Goal: Contribute content: Add original content to the website for others to see

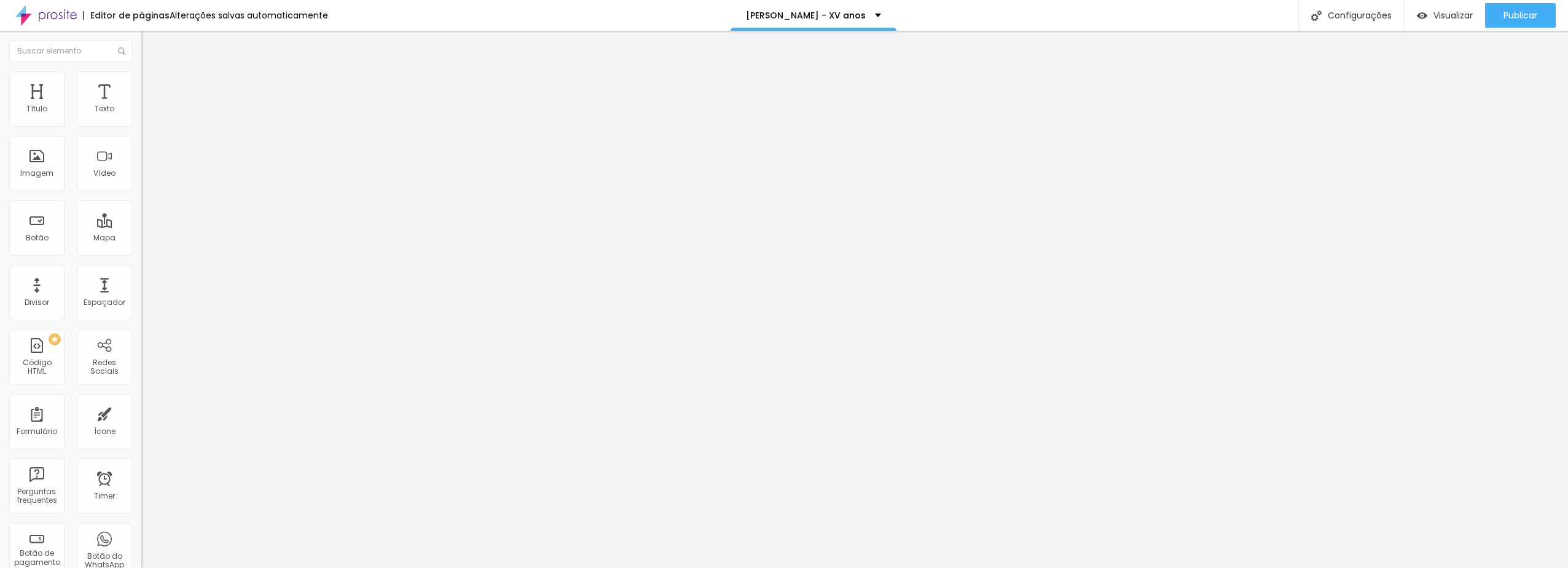
click at [141, 105] on span "Trocar imagem" at bounding box center [174, 100] width 67 height 11
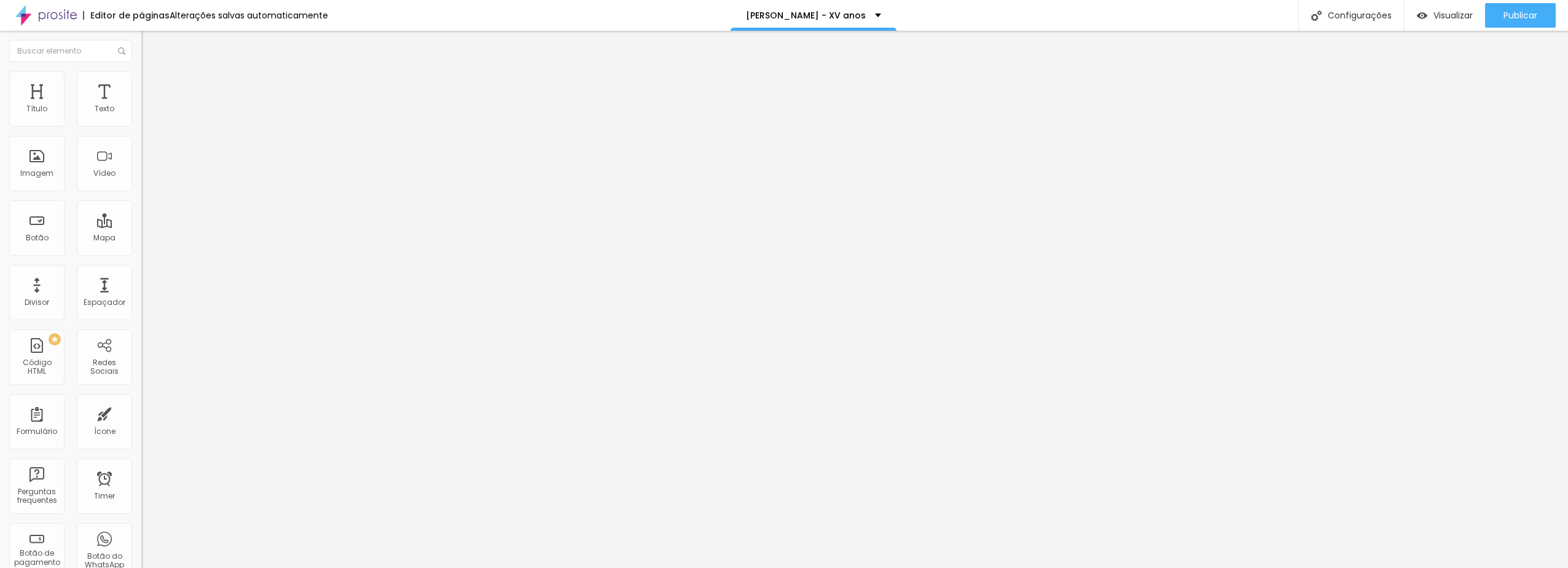
click at [141, 105] on span "Trocar imagem" at bounding box center [174, 100] width 67 height 11
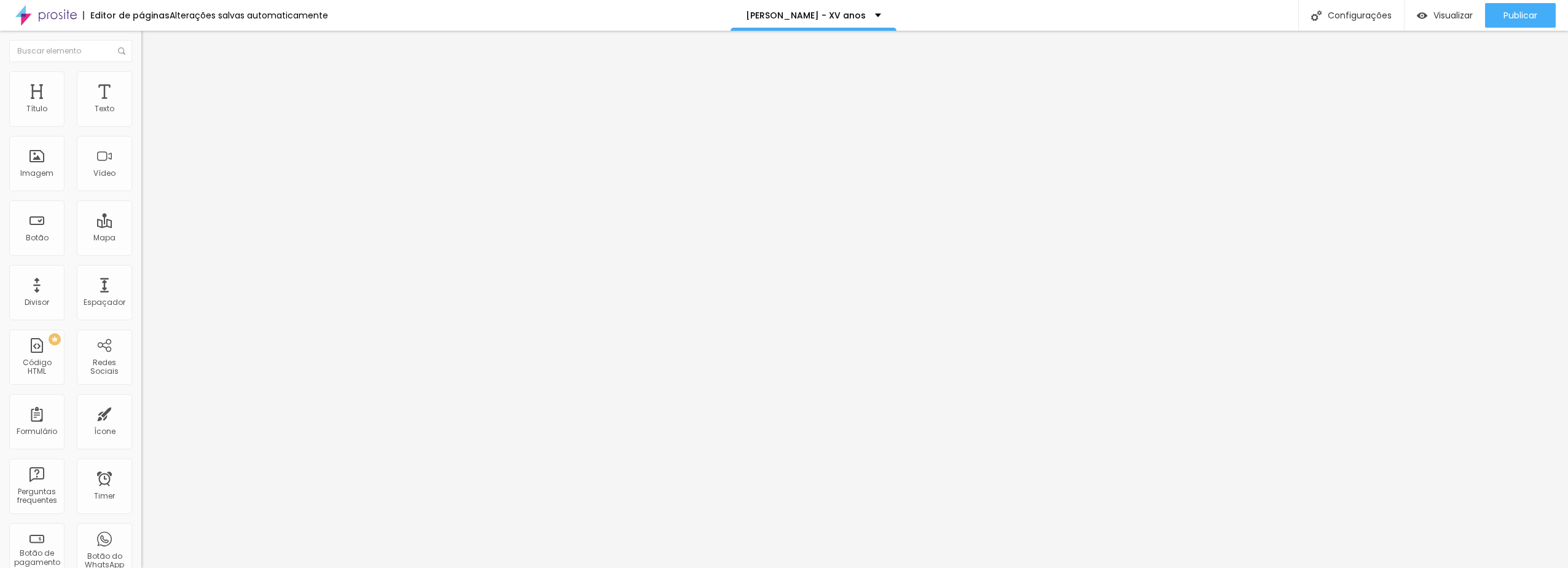
click at [141, 105] on span "Trocar imagem" at bounding box center [174, 100] width 67 height 11
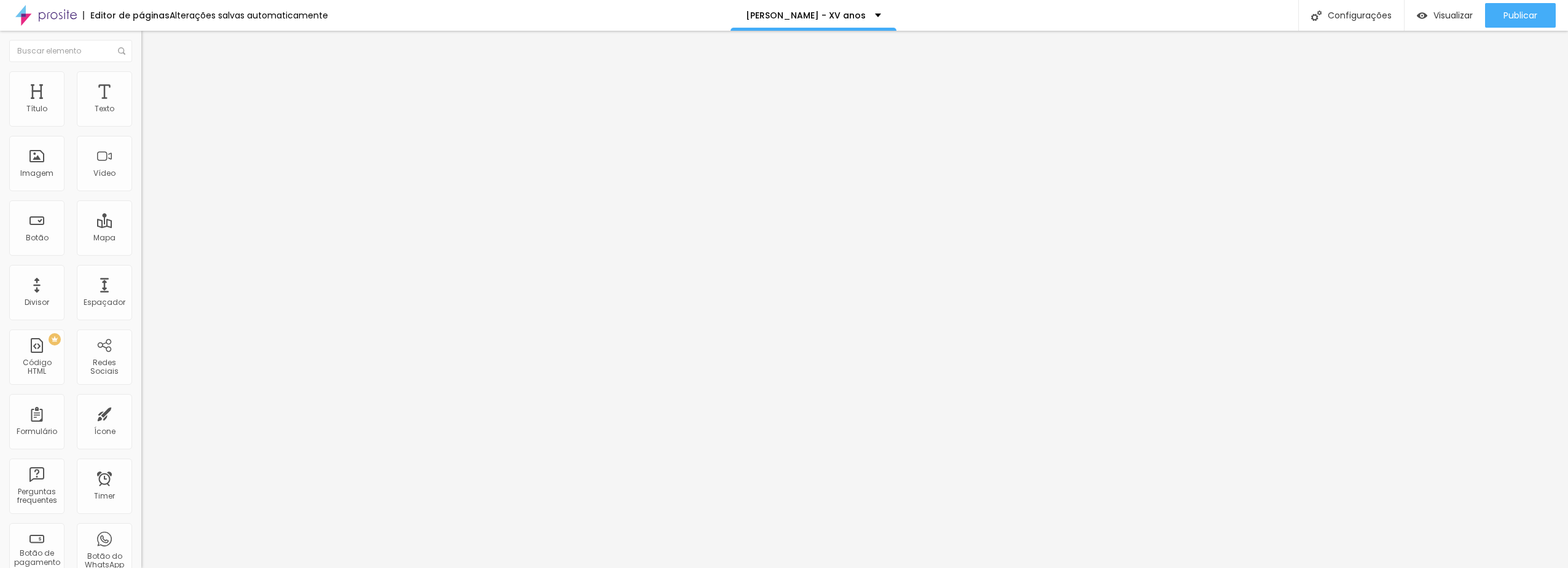
click at [141, 253] on input "[URL][DOMAIN_NAME]" at bounding box center [215, 247] width 147 height 13
paste input "[URL][DOMAIN_NAME]"
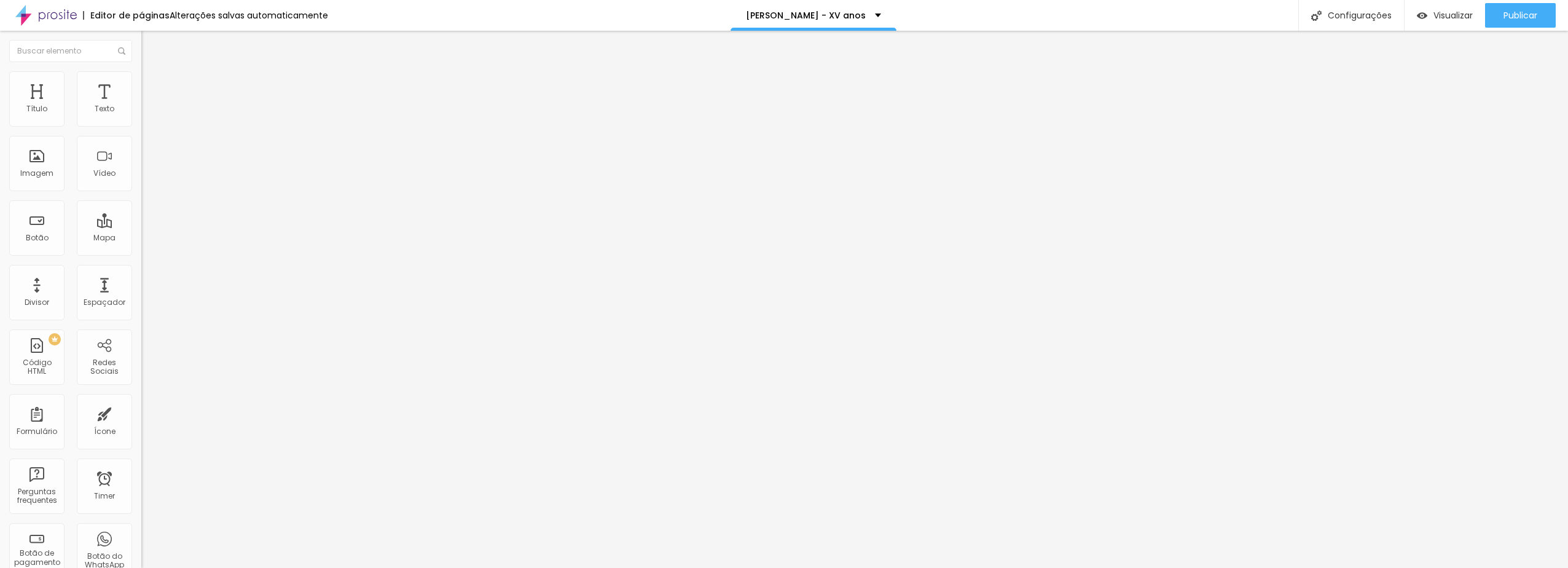
scroll to position [0, 456]
type input "[URL][DOMAIN_NAME]"
click at [1367, 15] on div "Configurações" at bounding box center [1350, 15] width 105 height 31
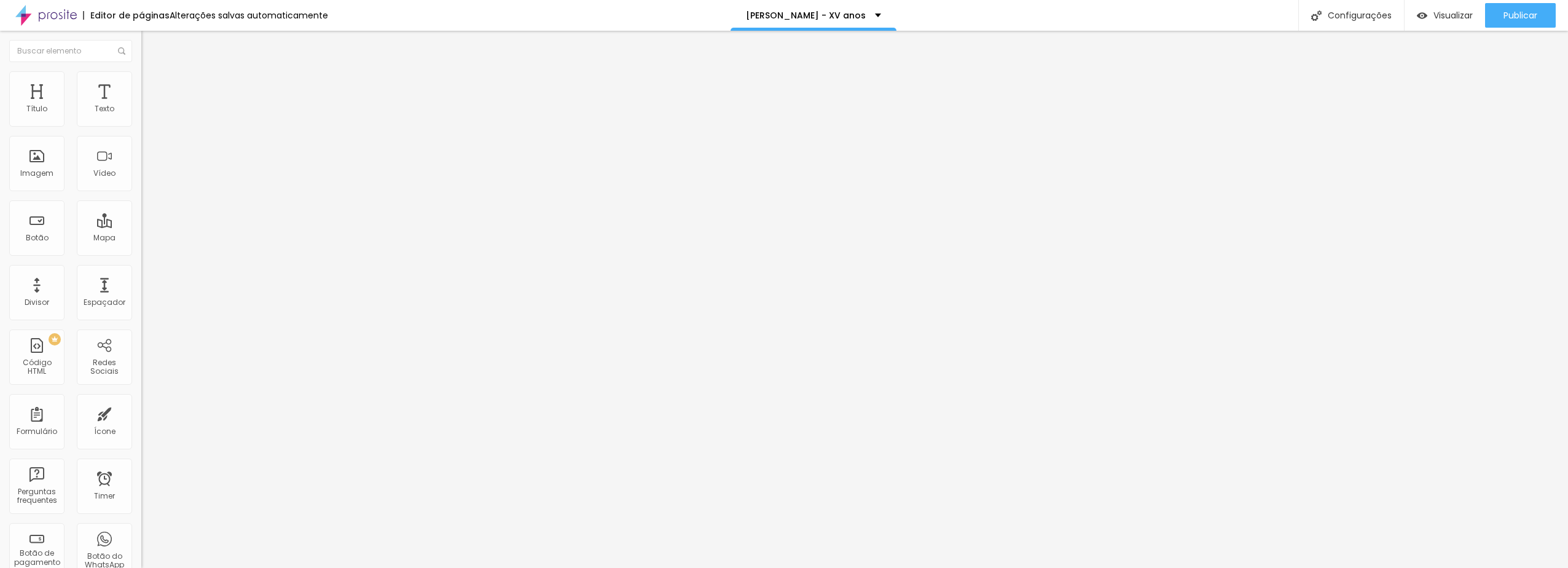
click at [1520, 16] on span "Publicar" at bounding box center [1520, 15] width 34 height 10
